Goal: Transaction & Acquisition: Purchase product/service

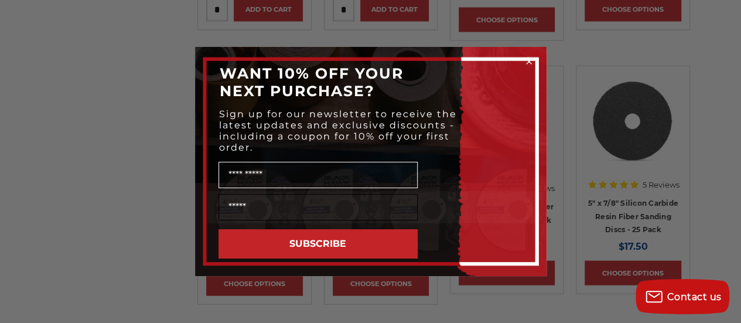
scroll to position [1288, 0]
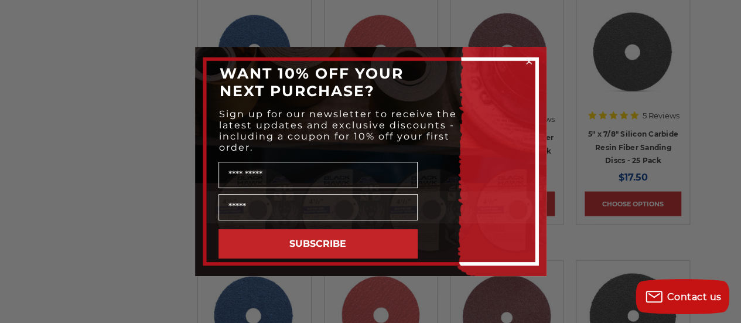
click at [528, 61] on icon "Close dialog" at bounding box center [528, 61] width 5 height 5
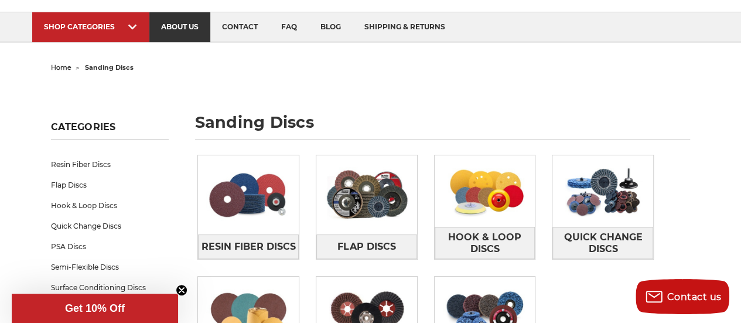
scroll to position [0, 0]
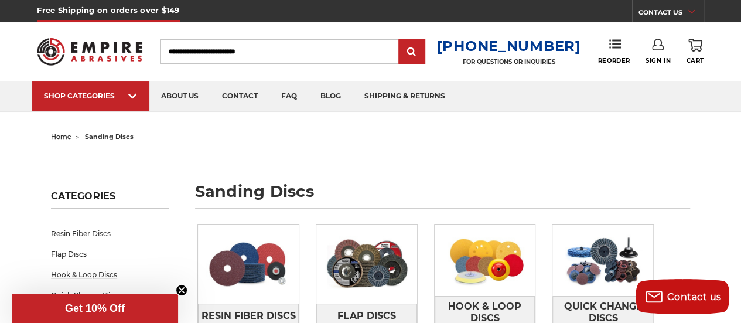
click at [100, 272] on link "Hook & Loop Discs" at bounding box center [110, 274] width 118 height 20
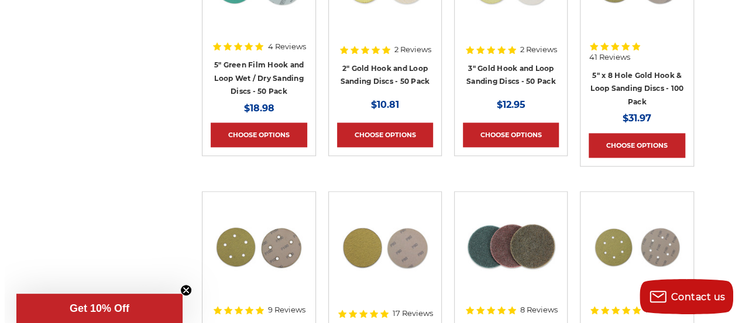
scroll to position [468, 0]
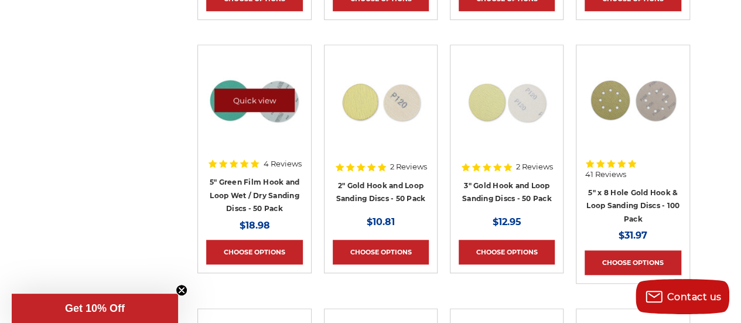
click at [232, 102] on link "Quick view" at bounding box center [254, 99] width 81 height 23
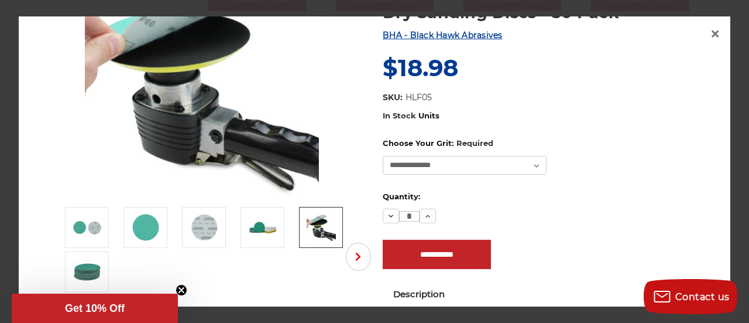
scroll to position [0, 0]
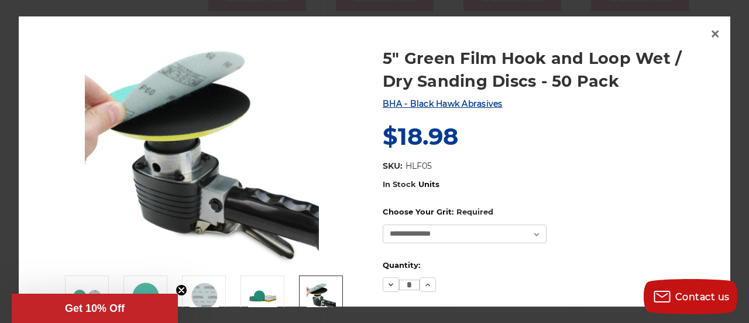
click at [285, 84] on img at bounding box center [202, 152] width 234 height 234
click at [441, 105] on span "BHA - Black Hawk Abrasives" at bounding box center [443, 103] width 120 height 11
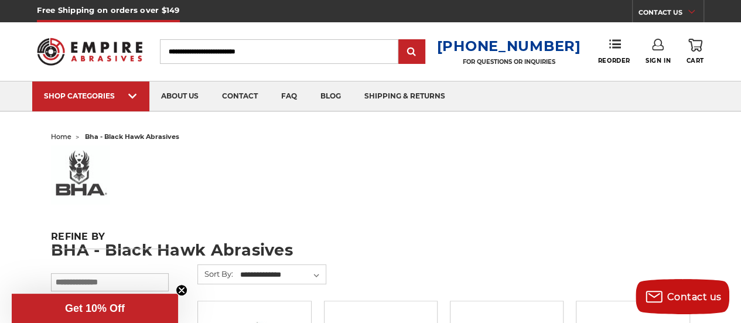
drag, startPoint x: 291, startPoint y: 50, endPoint x: 197, endPoint y: 54, distance: 94.3
click at [197, 55] on input "Search" at bounding box center [279, 51] width 238 height 25
click at [302, 52] on input "Search" at bounding box center [279, 51] width 238 height 25
drag, startPoint x: 297, startPoint y: 52, endPoint x: 181, endPoint y: 58, distance: 116.1
click at [181, 58] on input "Search" at bounding box center [279, 51] width 238 height 25
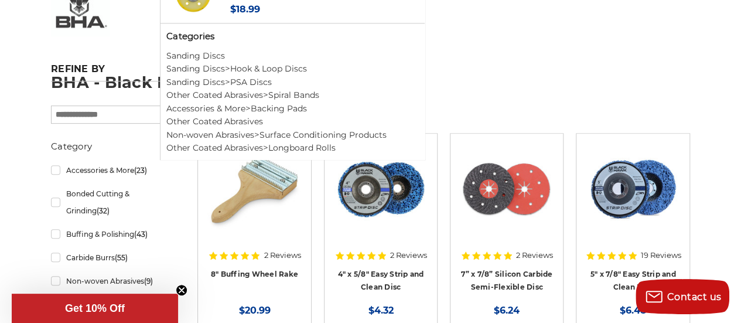
scroll to position [176, 0]
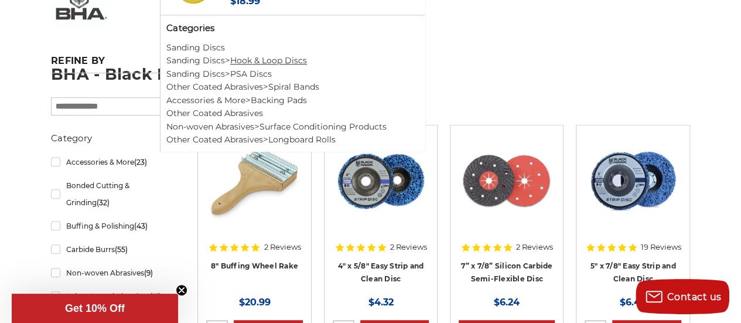
type input "**********"
click at [285, 55] on link "Hook & Loop Discs" at bounding box center [268, 60] width 77 height 11
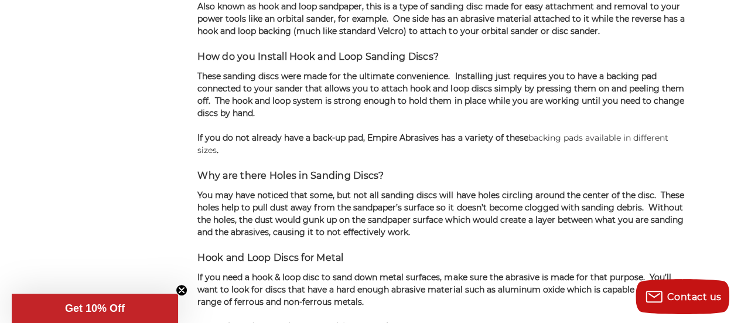
scroll to position [2225, 0]
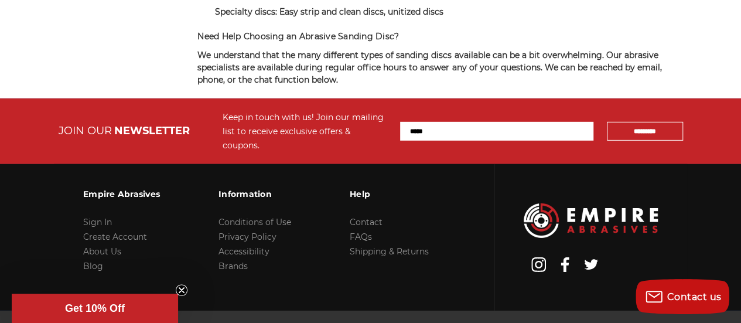
scroll to position [8376, 0]
